Goal: Complete application form

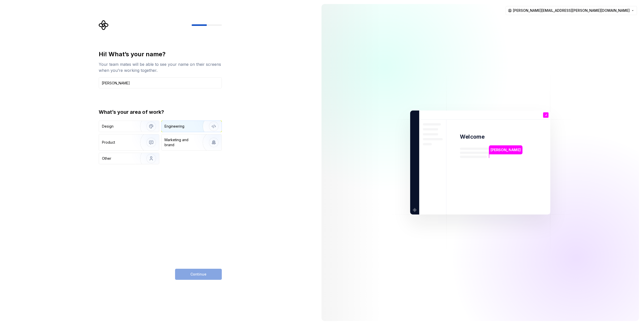
type input "[PERSON_NAME]"
click at [195, 122] on img "button" at bounding box center [210, 126] width 32 height 34
click at [197, 278] on button "Continue" at bounding box center [198, 274] width 47 height 11
click at [209, 269] on div "Continue" at bounding box center [198, 274] width 47 height 11
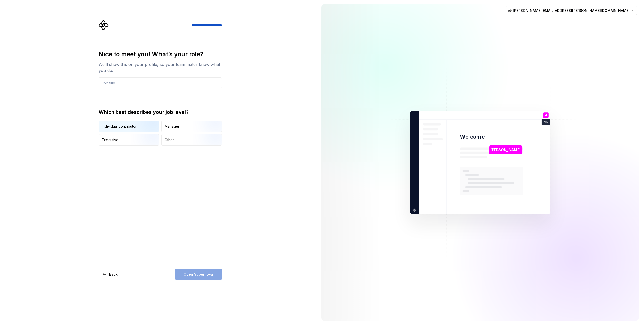
click at [138, 123] on img "button" at bounding box center [147, 133] width 32 height 34
click at [196, 271] on div "Open Supernova" at bounding box center [198, 274] width 47 height 11
click at [136, 125] on img "button" at bounding box center [147, 133] width 32 height 34
click at [150, 85] on input "text" at bounding box center [160, 82] width 123 height 11
type input "S"
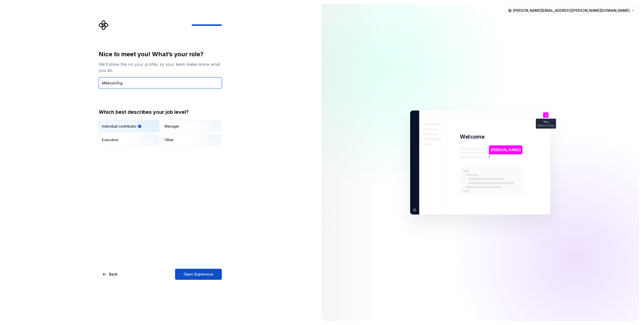
click at [107, 84] on input "ANdroid Eng" at bounding box center [160, 82] width 123 height 11
type input "Android Eng"
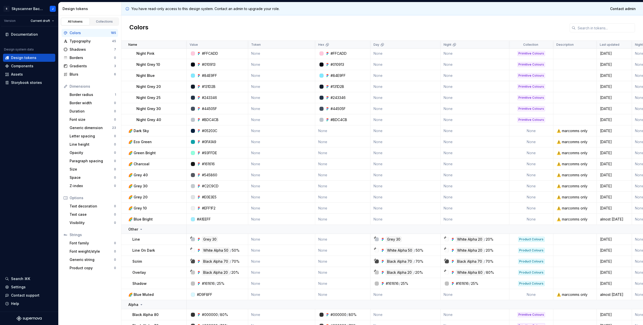
scroll to position [195, 0]
